Goal: Task Accomplishment & Management: Manage account settings

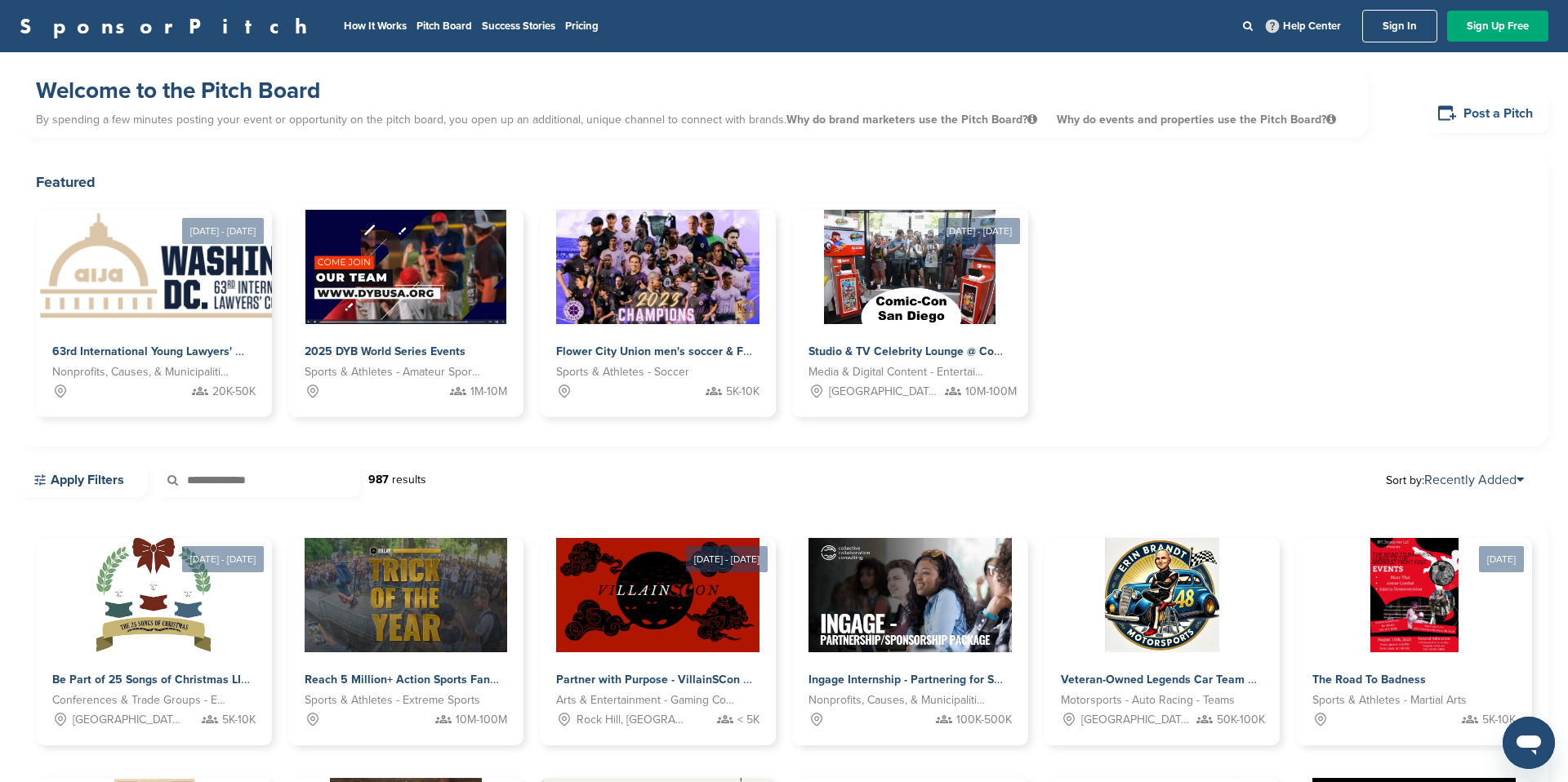
click at [1484, 114] on link "Post a Pitch" at bounding box center [1486, 113] width 124 height 40
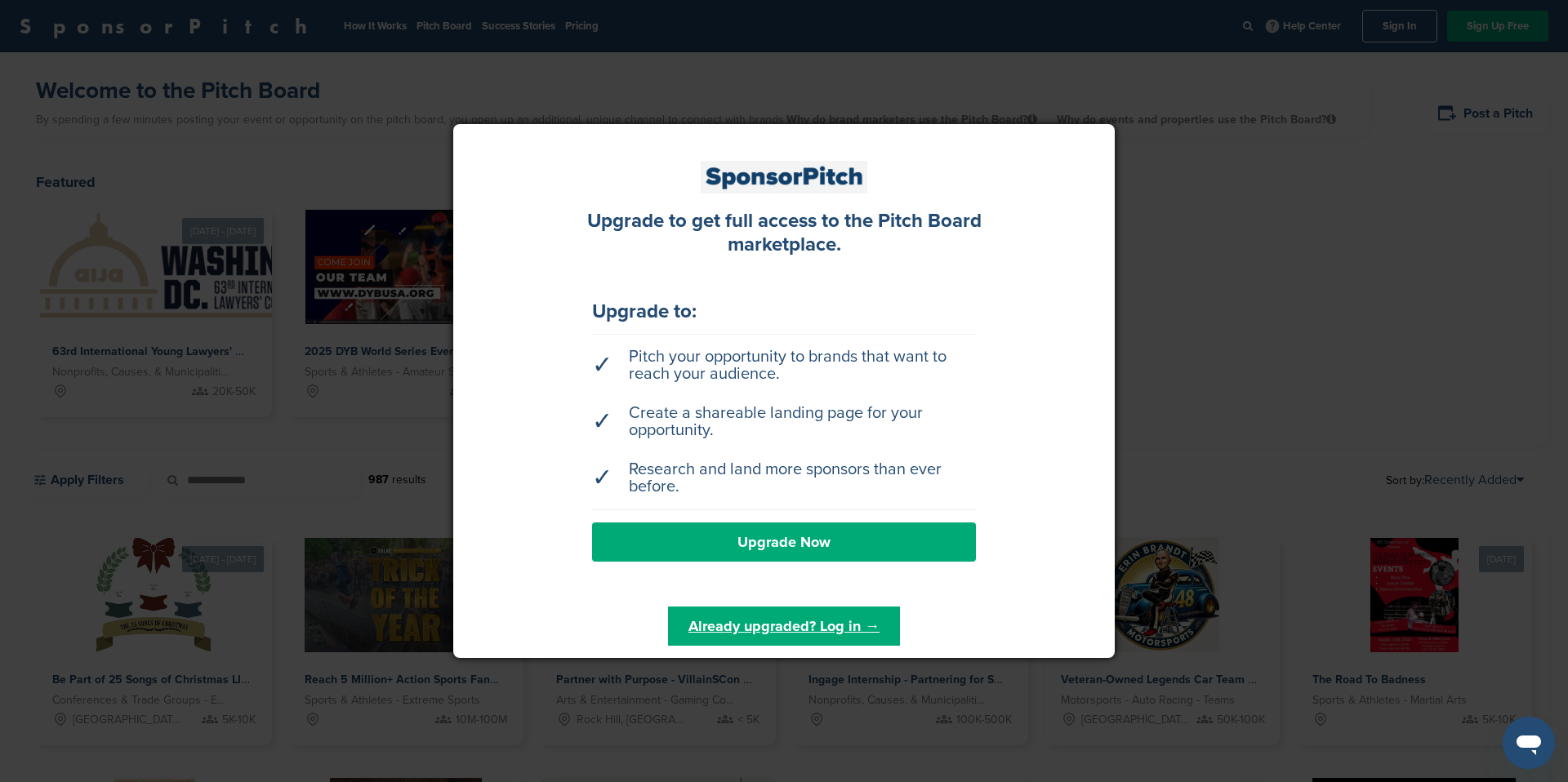
click at [1293, 140] on div at bounding box center [784, 391] width 1568 height 782
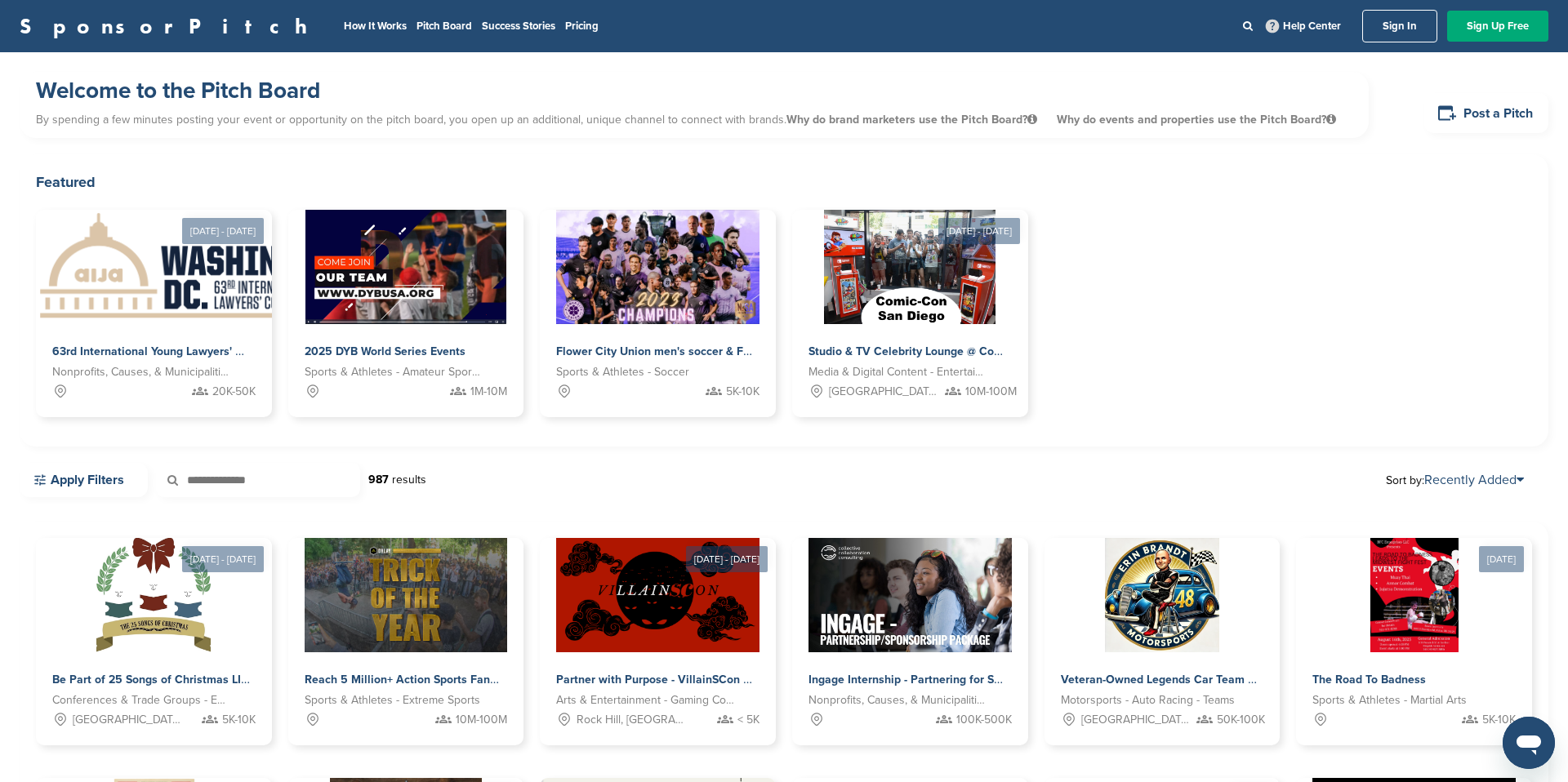
click at [1400, 36] on link "Sign In" at bounding box center [1399, 27] width 75 height 33
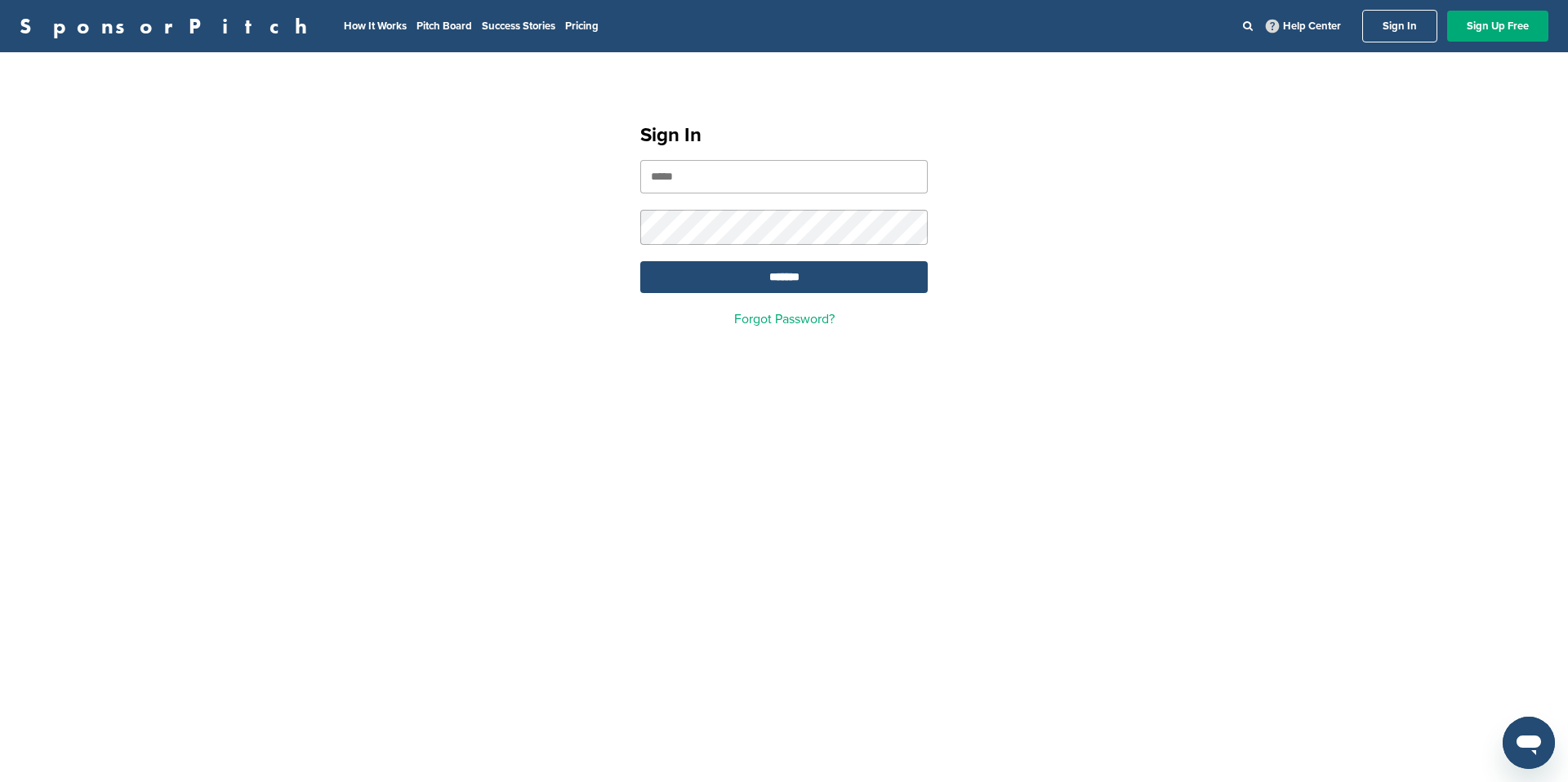
click at [695, 176] on input "email" at bounding box center [784, 177] width 287 height 34
type input "**********"
click at [790, 272] on input "*******" at bounding box center [784, 277] width 287 height 32
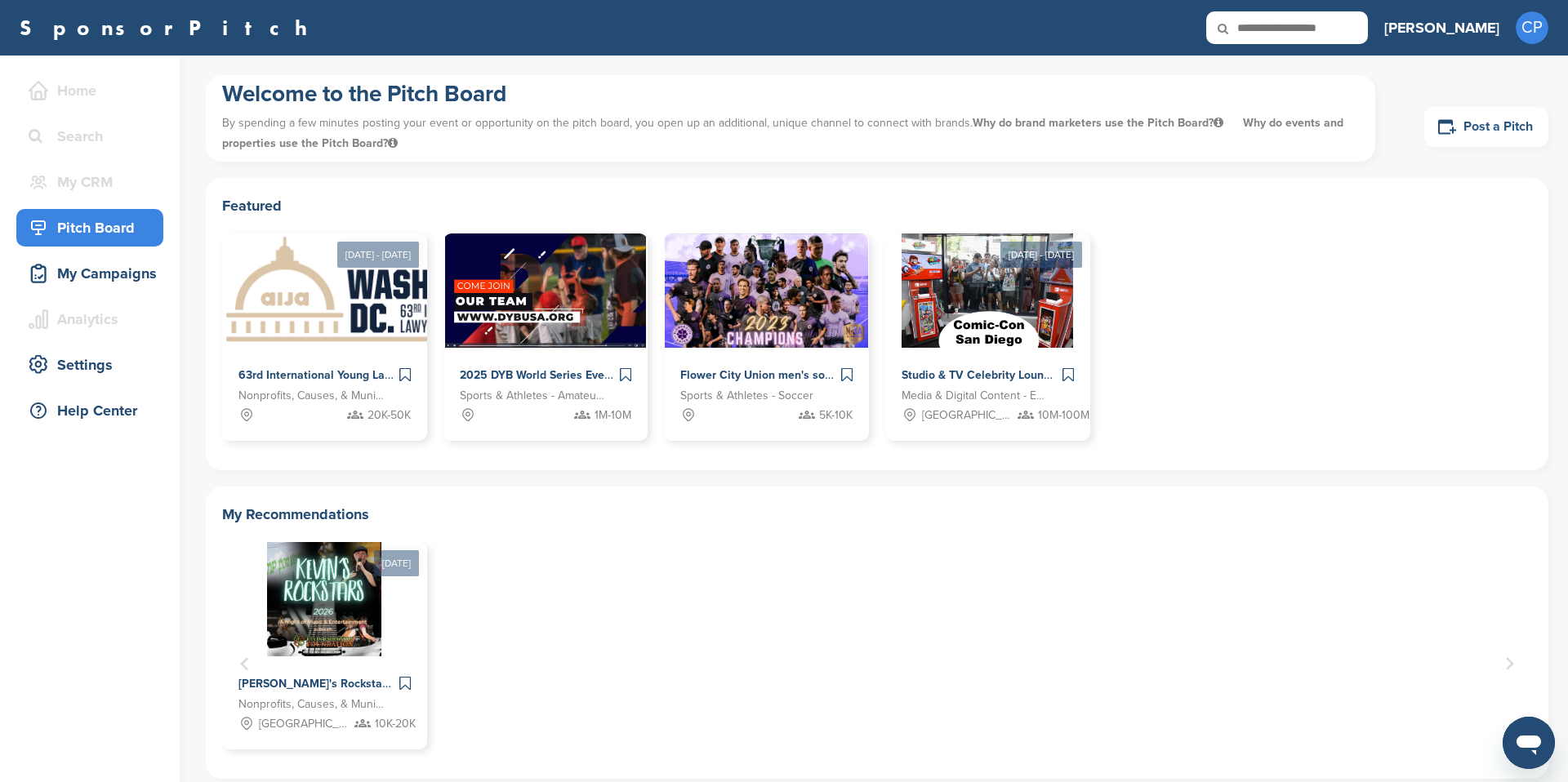
click at [1472, 126] on link "Post a Pitch" at bounding box center [1486, 127] width 124 height 40
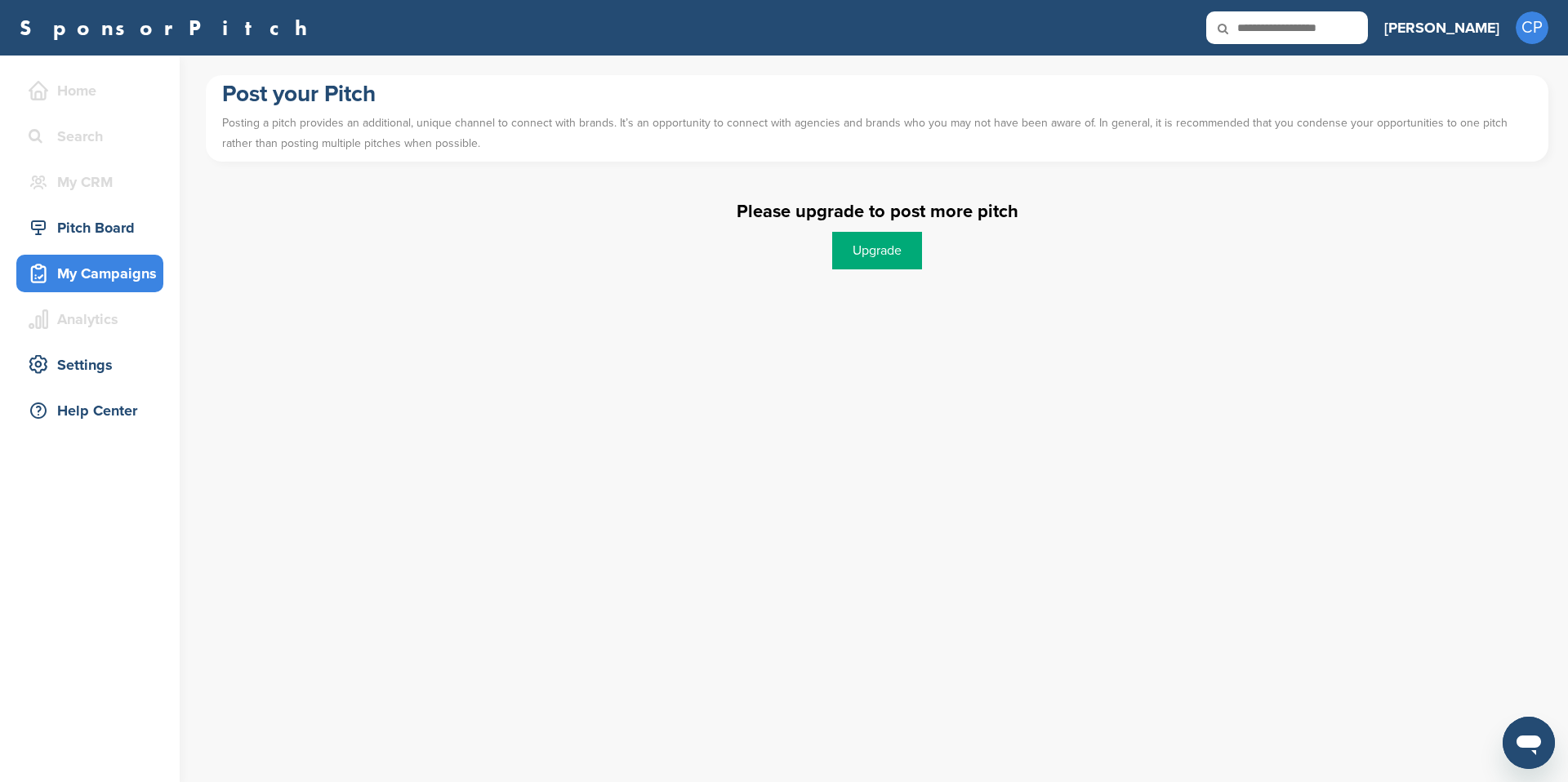
click at [71, 273] on div "My Campaigns" at bounding box center [94, 273] width 139 height 29
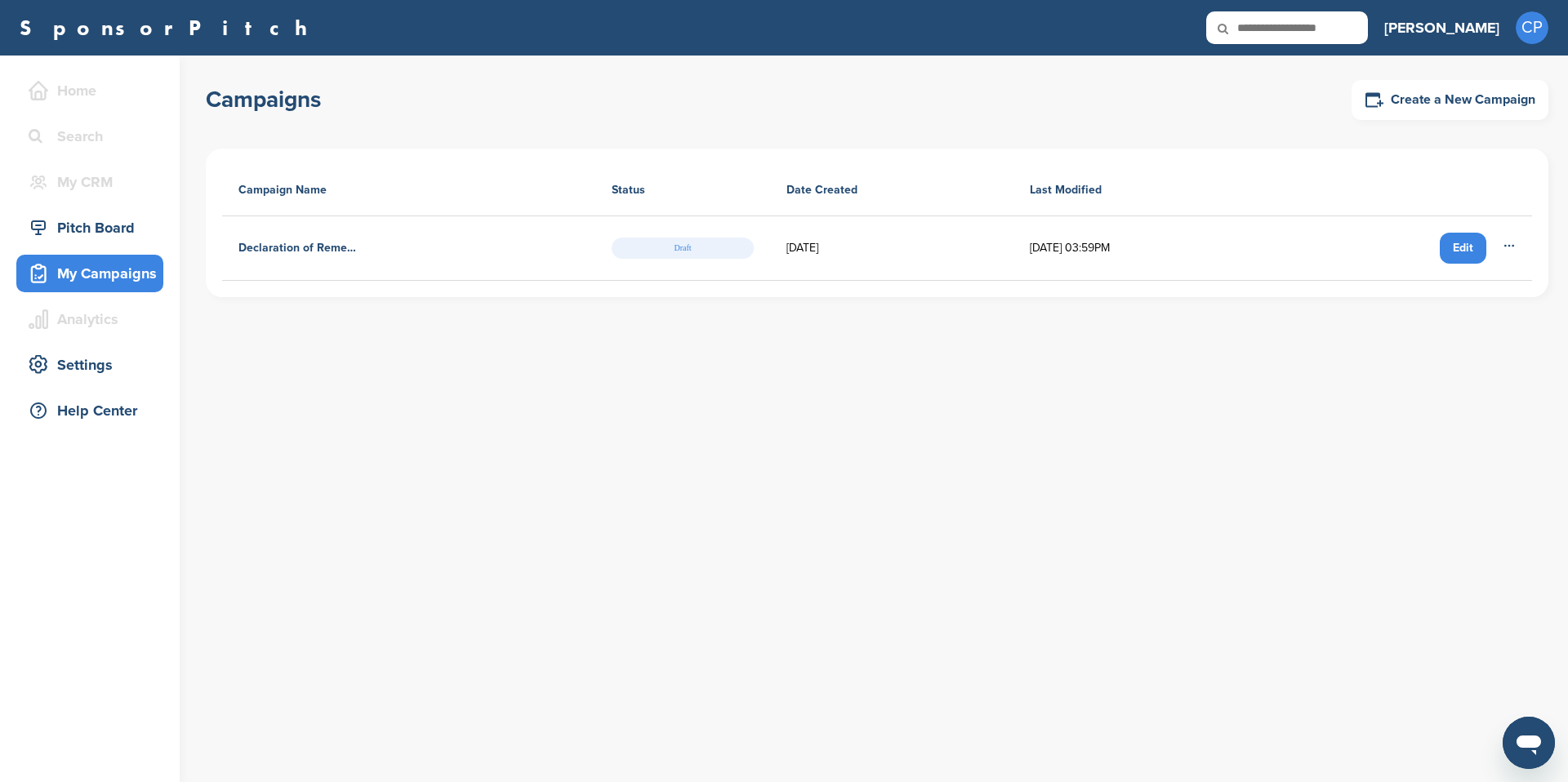
click at [336, 249] on h4 "Declaration of Remembrance" at bounding box center [302, 249] width 126 height 18
click at [1464, 245] on div "Edit" at bounding box center [1462, 248] width 47 height 31
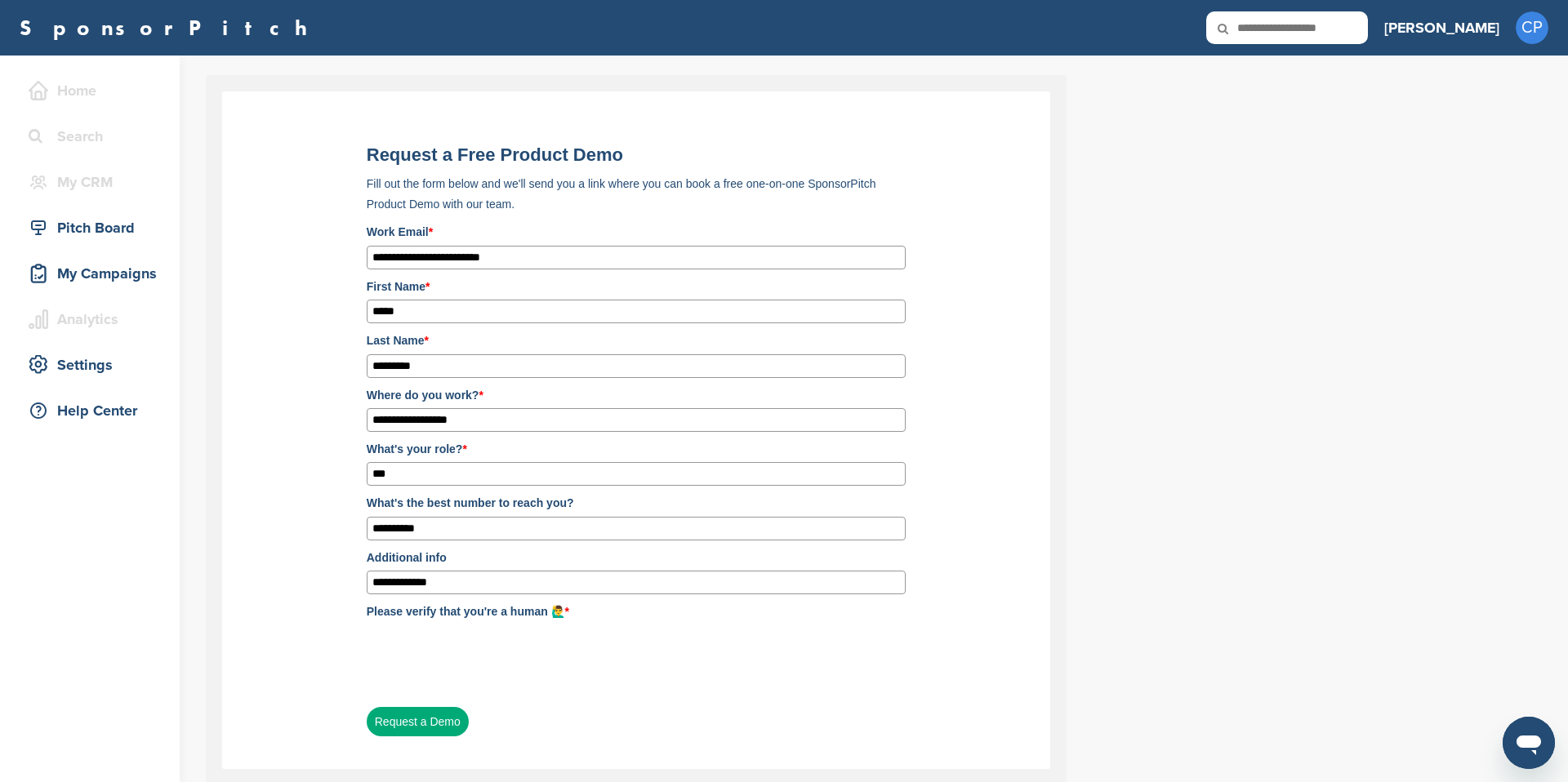
click at [429, 730] on button "Request a Demo" at bounding box center [418, 722] width 102 height 29
